Goal: Navigation & Orientation: Understand site structure

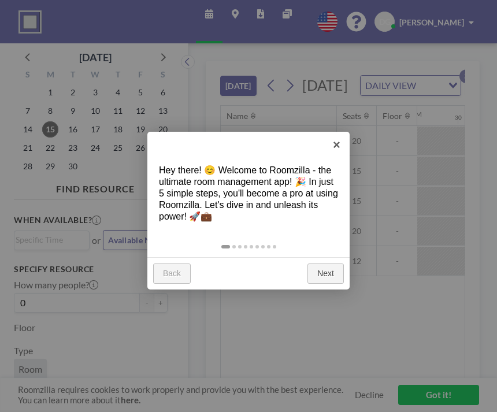
scroll to position [0, 1110]
click at [313, 295] on div at bounding box center [248, 206] width 497 height 412
click at [335, 279] on link "Next" at bounding box center [326, 274] width 36 height 21
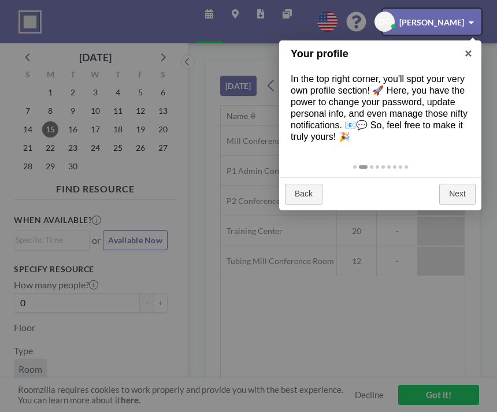
click at [127, 133] on div at bounding box center [248, 206] width 497 height 412
click at [131, 126] on div at bounding box center [248, 206] width 497 height 412
click at [126, 136] on div at bounding box center [248, 206] width 497 height 412
click at [135, 134] on div at bounding box center [248, 206] width 497 height 412
click at [439, 24] on div at bounding box center [432, 22] width 99 height 26
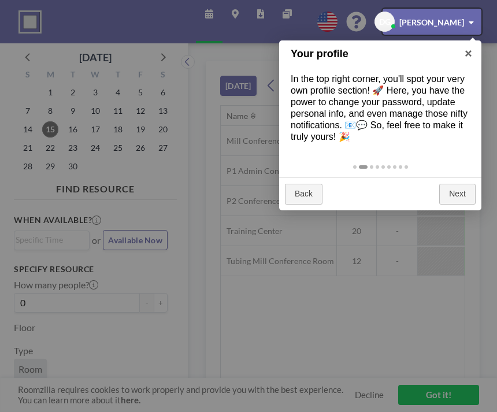
click at [474, 25] on div at bounding box center [432, 22] width 99 height 26
click at [472, 28] on div at bounding box center [432, 22] width 99 height 26
click at [440, 394] on div at bounding box center [248, 206] width 497 height 412
click at [241, 288] on div at bounding box center [248, 206] width 497 height 412
click at [241, 287] on div at bounding box center [248, 206] width 497 height 412
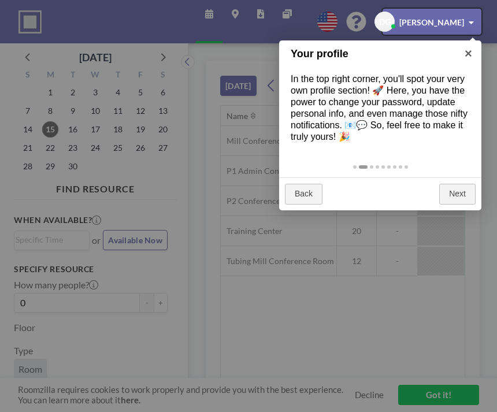
click at [208, 284] on div at bounding box center [248, 206] width 497 height 412
click at [412, 26] on div at bounding box center [432, 22] width 99 height 26
click at [477, 23] on div at bounding box center [432, 22] width 99 height 26
click at [463, 22] on div at bounding box center [432, 22] width 99 height 26
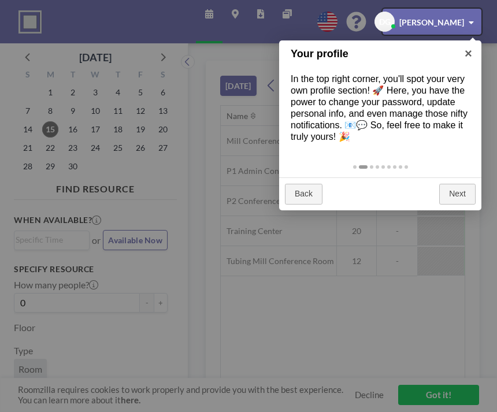
click at [474, 22] on div at bounding box center [432, 22] width 99 height 26
click at [473, 22] on div at bounding box center [432, 22] width 99 height 26
click at [469, 34] on div at bounding box center [432, 22] width 99 height 26
click at [471, 32] on div at bounding box center [432, 22] width 99 height 26
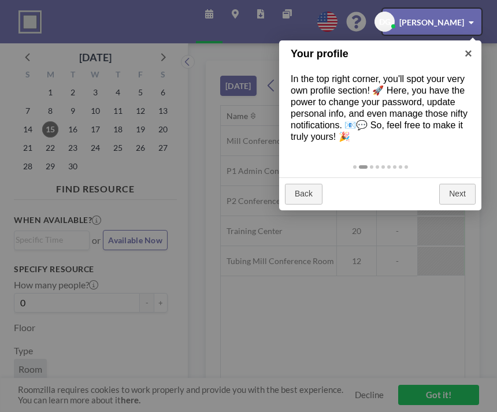
click at [463, 31] on div at bounding box center [432, 22] width 99 height 26
click at [467, 21] on div at bounding box center [432, 22] width 99 height 26
click at [466, 21] on div at bounding box center [432, 22] width 99 height 26
click at [472, 32] on div at bounding box center [432, 22] width 99 height 26
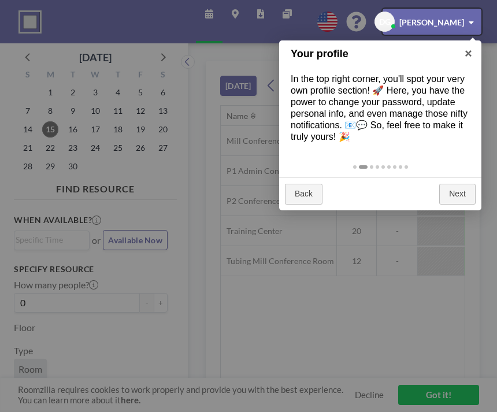
click at [443, 36] on div at bounding box center [248, 206] width 497 height 412
click at [424, 30] on div at bounding box center [432, 22] width 99 height 26
click at [372, 172] on div at bounding box center [248, 206] width 497 height 412
click at [338, 205] on div at bounding box center [248, 206] width 497 height 412
click at [421, 392] on div at bounding box center [248, 206] width 497 height 412
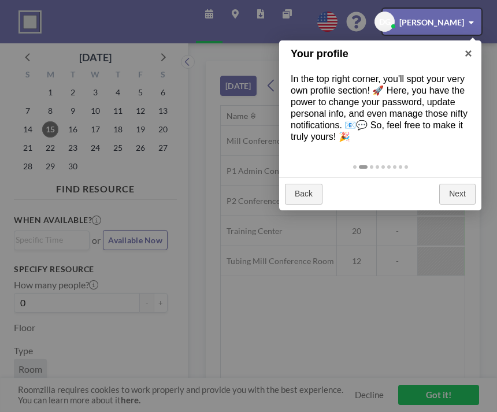
click at [269, 208] on div at bounding box center [248, 206] width 497 height 412
click at [130, 128] on div at bounding box center [248, 206] width 497 height 412
click at [421, 30] on div at bounding box center [432, 22] width 99 height 26
click at [402, 21] on div at bounding box center [432, 22] width 99 height 26
click at [481, 20] on div at bounding box center [432, 22] width 99 height 26
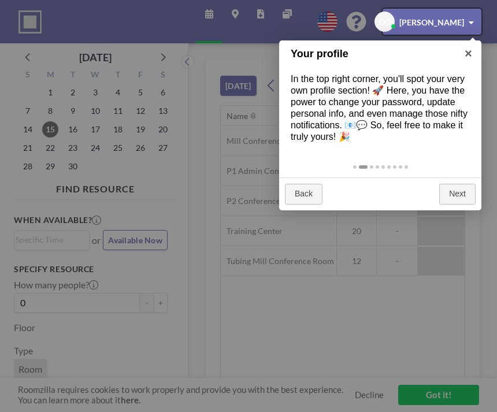
click at [472, 28] on div at bounding box center [432, 22] width 99 height 26
click at [465, 27] on div at bounding box center [432, 22] width 99 height 26
click at [472, 16] on div at bounding box center [432, 22] width 99 height 26
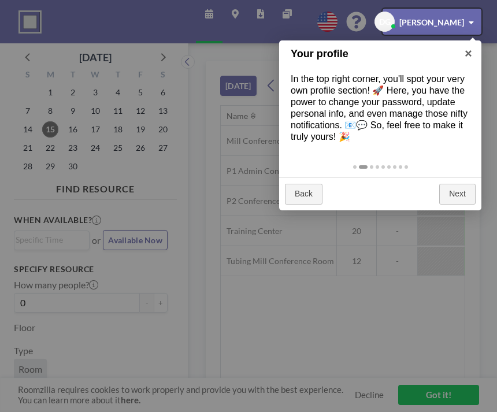
click at [465, 22] on div at bounding box center [432, 22] width 99 height 26
click at [455, 34] on div at bounding box center [432, 22] width 99 height 26
click at [454, 34] on div at bounding box center [432, 22] width 99 height 26
click at [221, 314] on div at bounding box center [248, 206] width 497 height 412
click at [193, 404] on div at bounding box center [248, 206] width 497 height 412
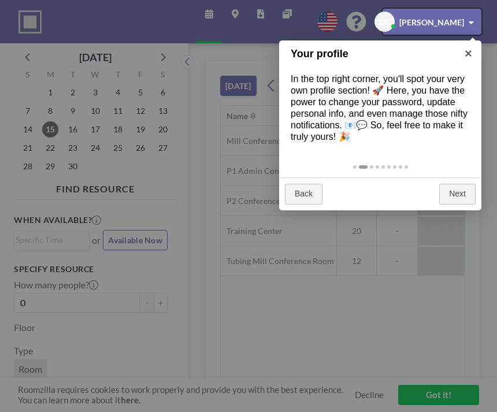
click at [192, 404] on div at bounding box center [248, 206] width 497 height 412
click at [426, 7] on div at bounding box center [248, 206] width 497 height 412
click at [426, 6] on div at bounding box center [248, 206] width 497 height 412
click at [467, 188] on link "Next" at bounding box center [457, 194] width 36 height 21
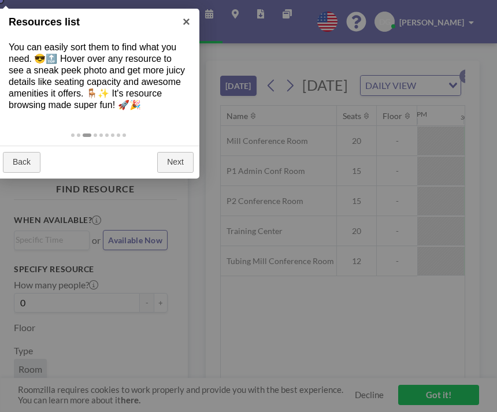
click at [387, 242] on div at bounding box center [248, 206] width 497 height 412
click at [413, 302] on div at bounding box center [248, 206] width 497 height 412
